Goal: Use online tool/utility: Utilize a website feature to perform a specific function

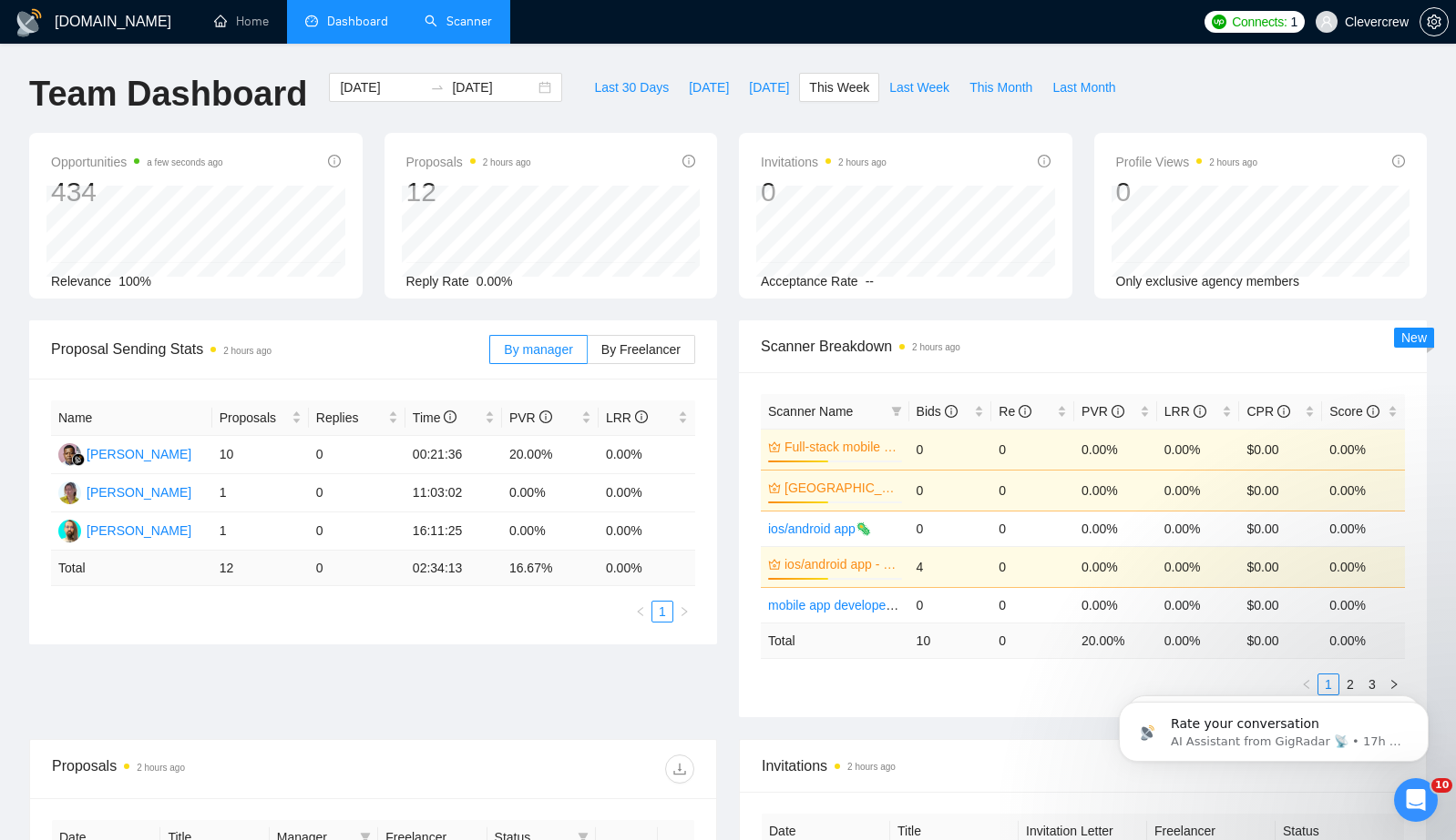
click at [463, 28] on link "Scanner" at bounding box center [457, 21] width 67 height 16
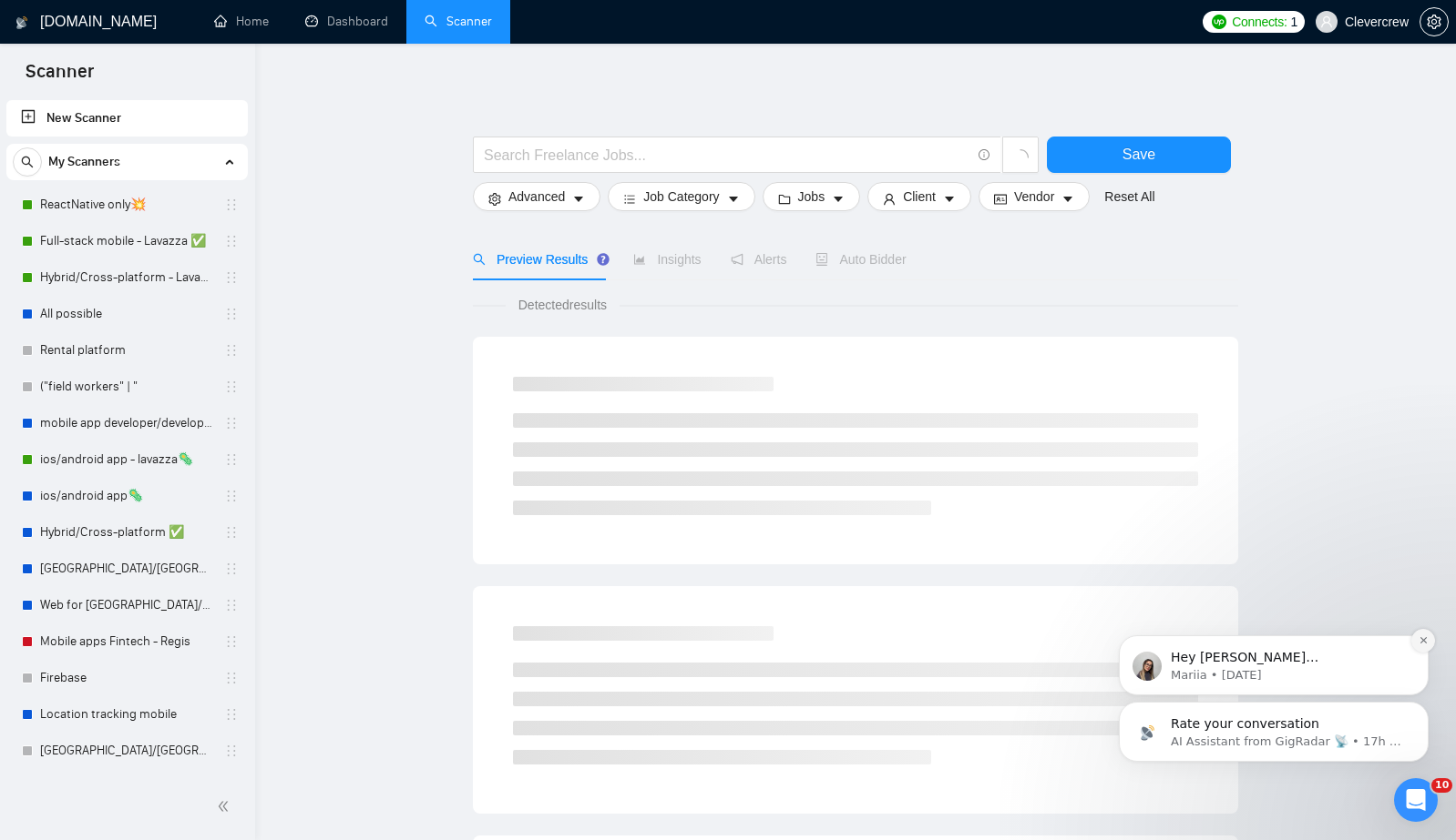
click at [1422, 637] on icon "Dismiss notification" at bounding box center [1423, 641] width 10 height 10
